Goal: Task Accomplishment & Management: Manage account settings

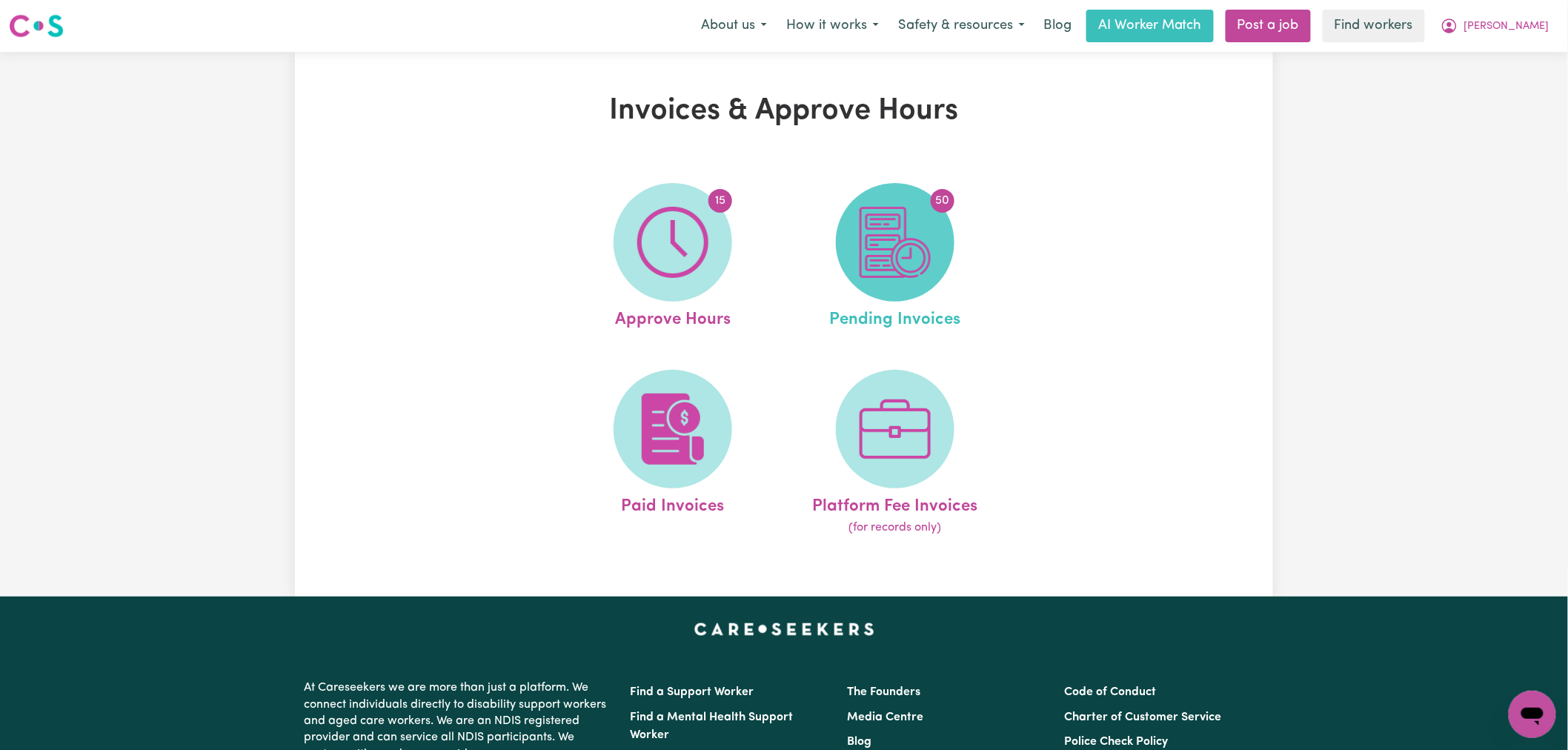
click at [906, 280] on span "50" at bounding box center [895, 243] width 119 height 119
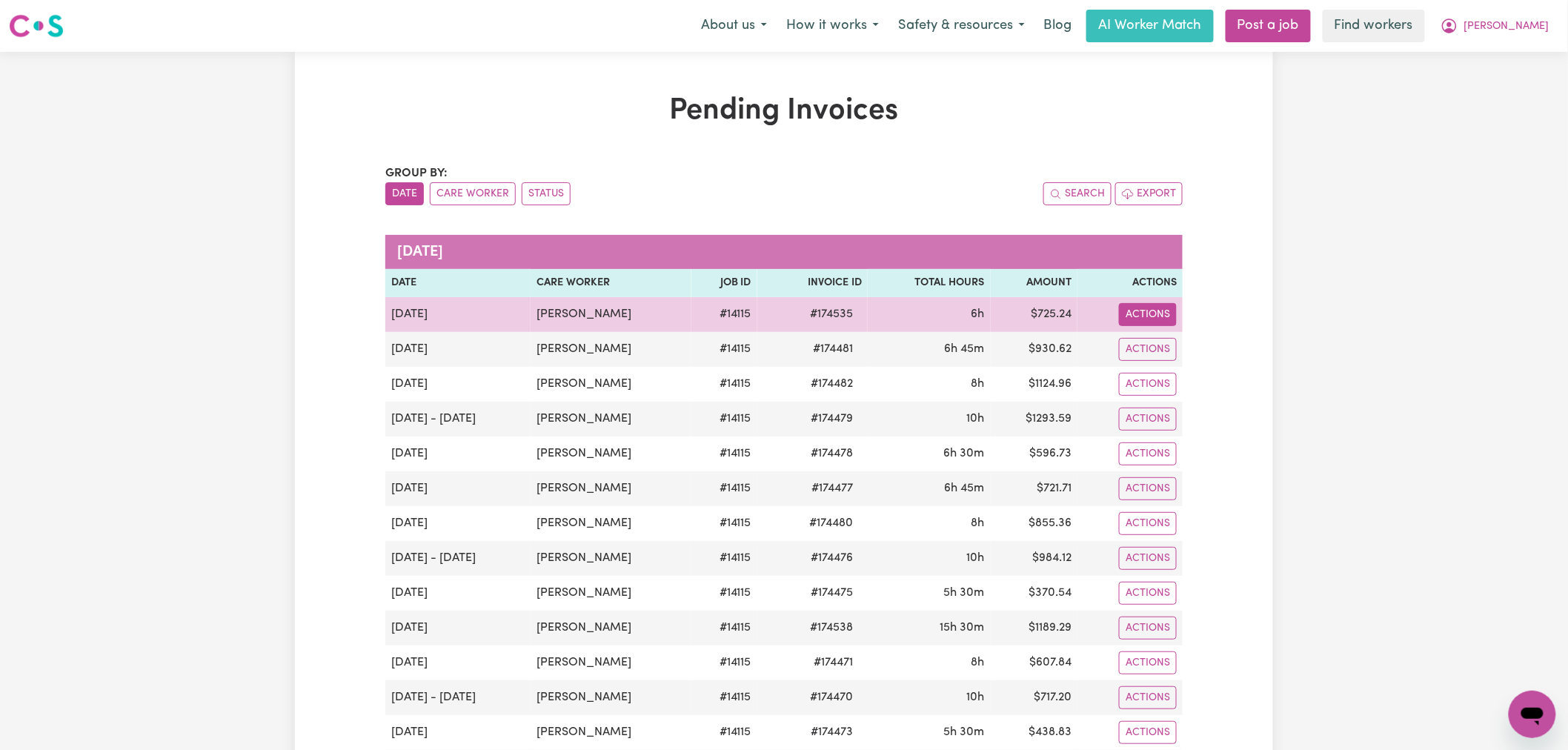
click at [1159, 317] on button "Actions" at bounding box center [1148, 314] width 57 height 23
click at [1166, 346] on link "Download Invoice" at bounding box center [1188, 350] width 135 height 30
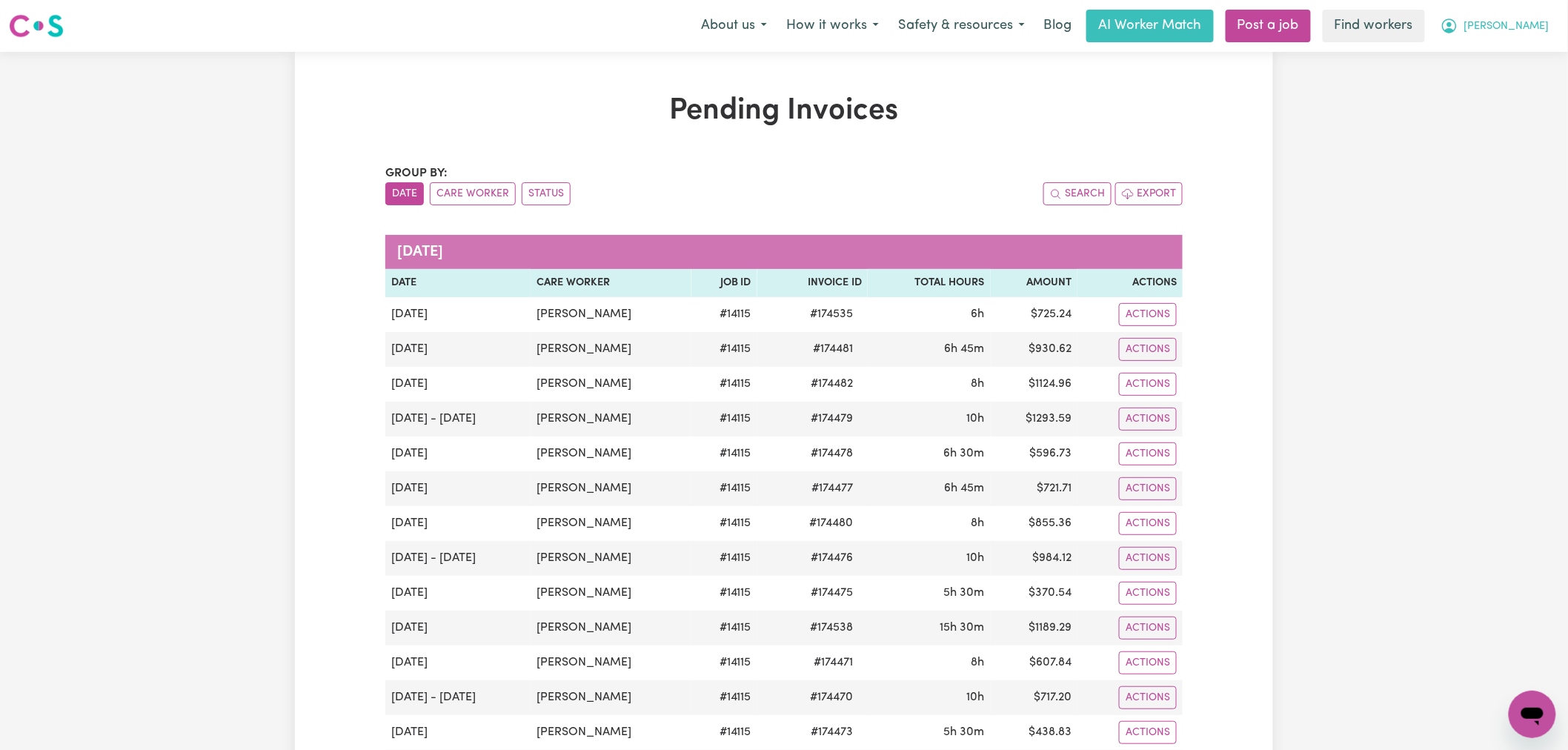
click at [1549, 24] on button "[PERSON_NAME]" at bounding box center [1495, 26] width 128 height 32
click at [1507, 83] on link "Logout" at bounding box center [1499, 85] width 117 height 28
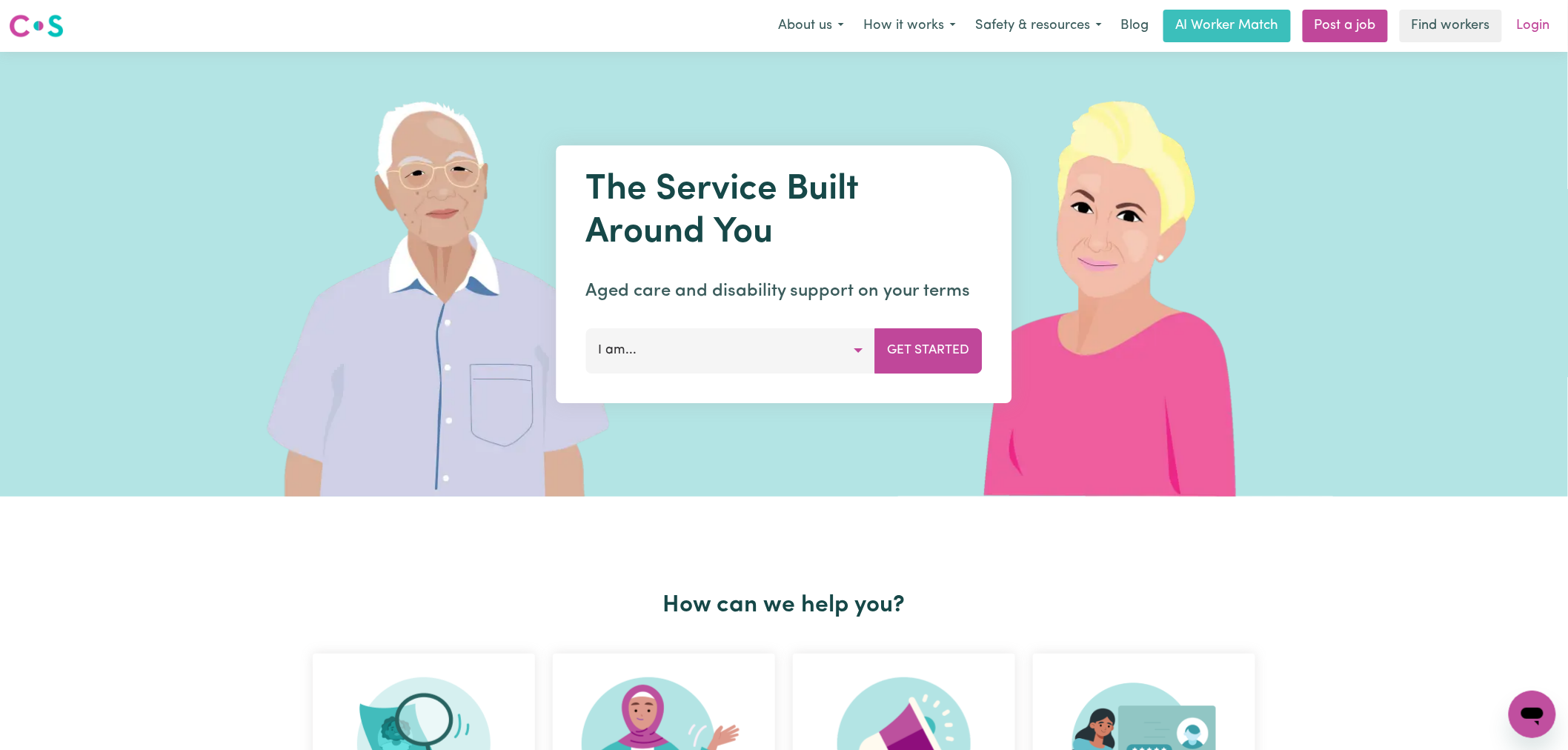
click at [1540, 20] on link "Login" at bounding box center [1533, 25] width 51 height 32
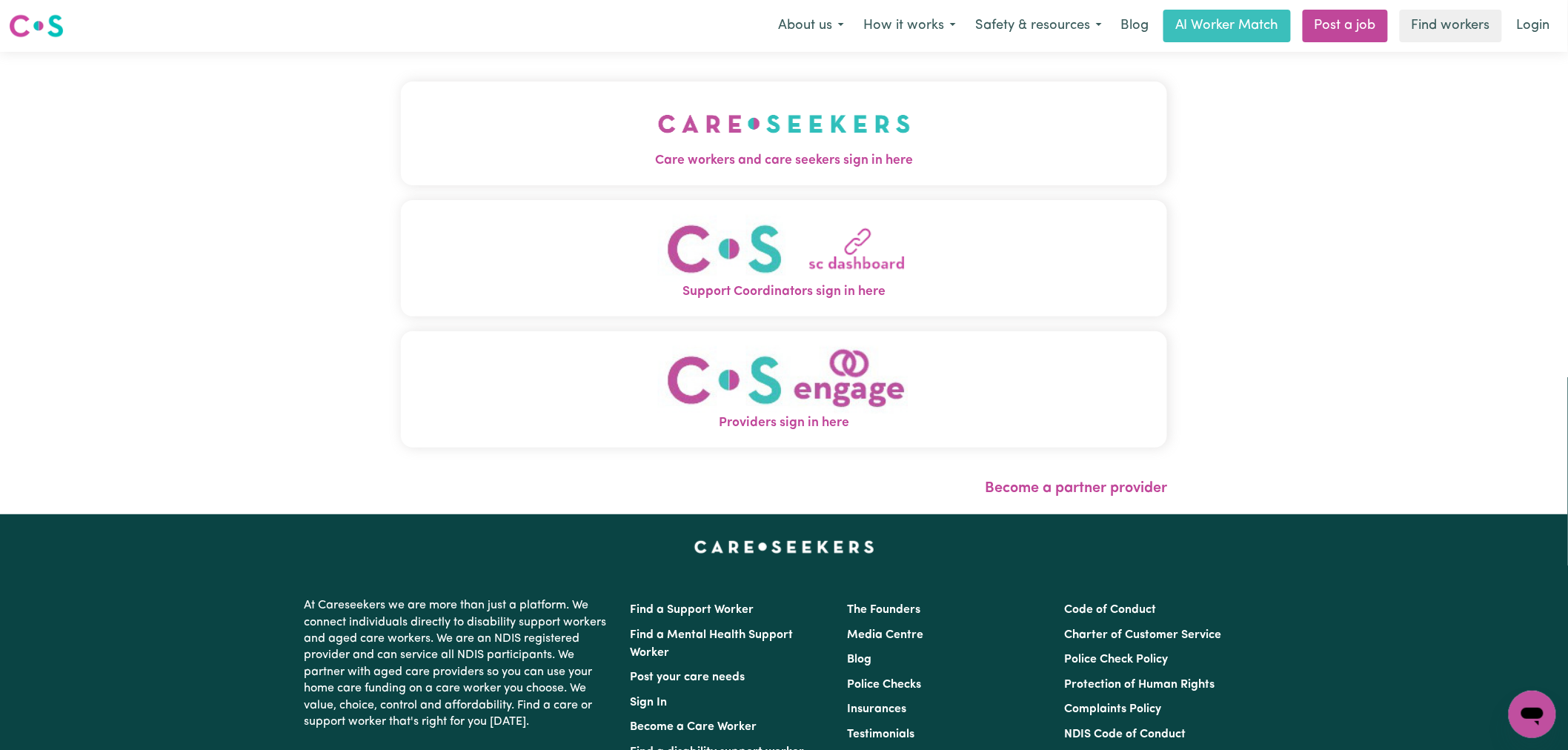
click at [658, 126] on img "Care workers and care seekers sign in here" at bounding box center [784, 123] width 253 height 55
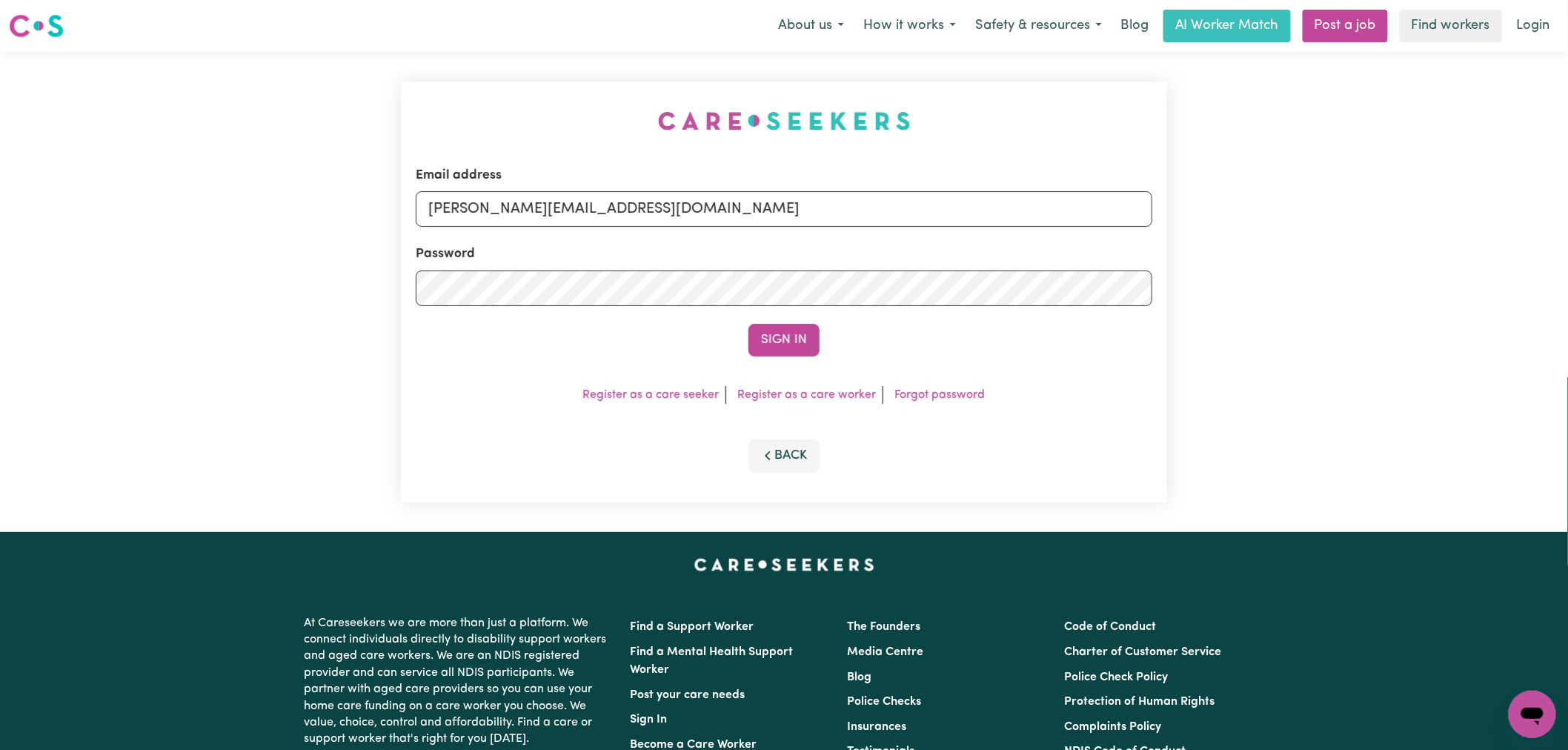
click at [615, 217] on input "[PERSON_NAME][EMAIL_ADDRESS][DOMAIN_NAME]" at bounding box center [784, 209] width 737 height 35
drag, startPoint x: 720, startPoint y: 206, endPoint x: 782, endPoint y: 252, distance: 77.2
click at [720, 206] on input "[PERSON_NAME][EMAIL_ADDRESS][DOMAIN_NAME]" at bounding box center [784, 209] width 737 height 35
drag, startPoint x: 816, startPoint y: 213, endPoint x: 509, endPoint y: 205, distance: 307.1
click at [509, 205] on input "[EMAIL_ADDRESS][DOMAIN_NAME]" at bounding box center [784, 209] width 737 height 35
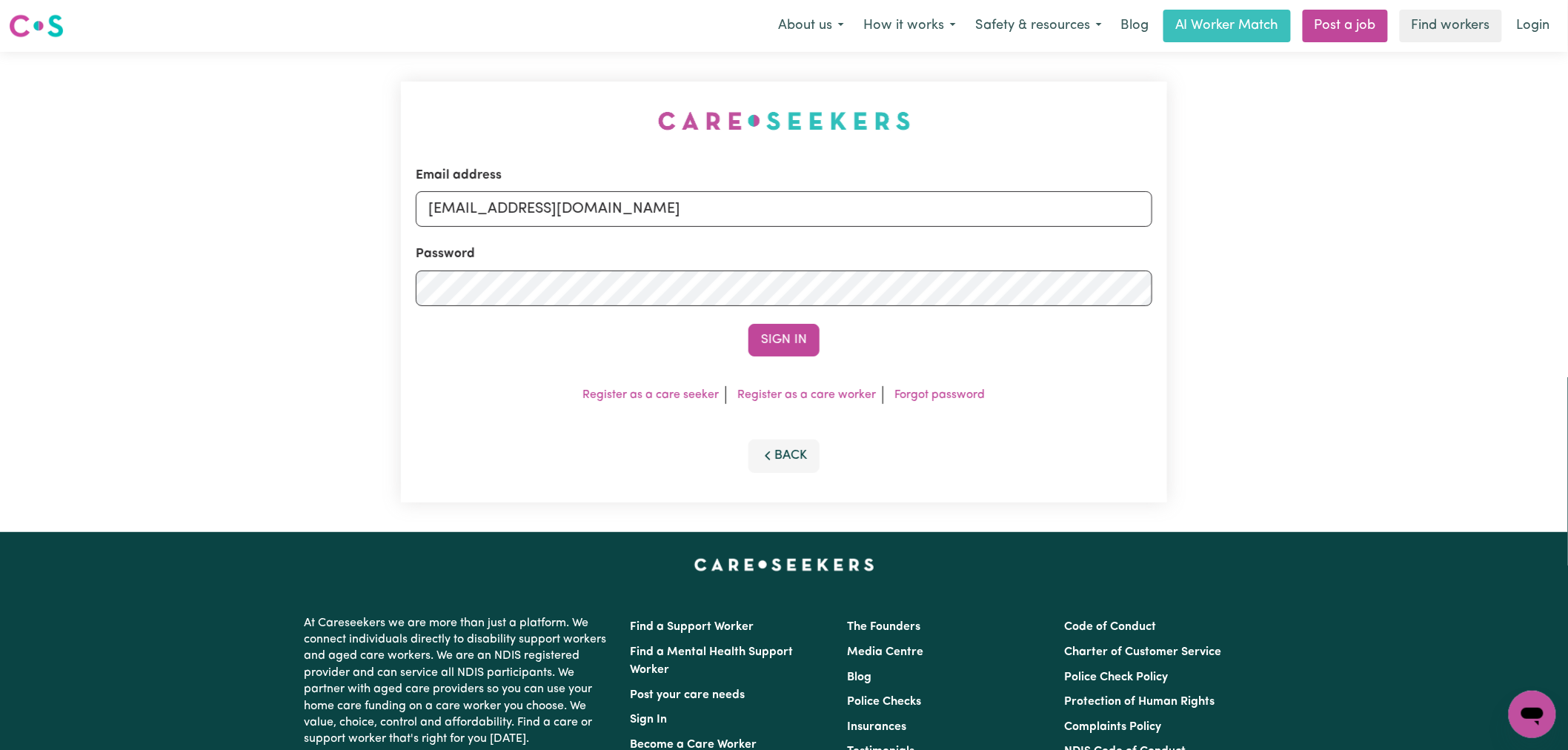
type input "[EMAIL_ADDRESS][DOMAIN_NAME]"
click at [749, 324] on button "Sign In" at bounding box center [784, 339] width 71 height 32
